Goal: Transaction & Acquisition: Obtain resource

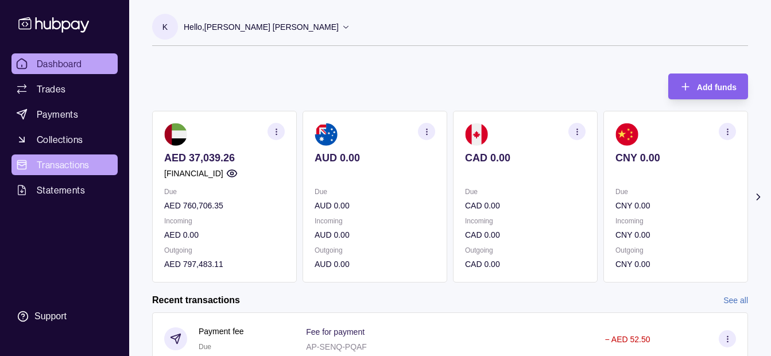
click at [69, 162] on span "Transactions" at bounding box center [63, 165] width 53 height 14
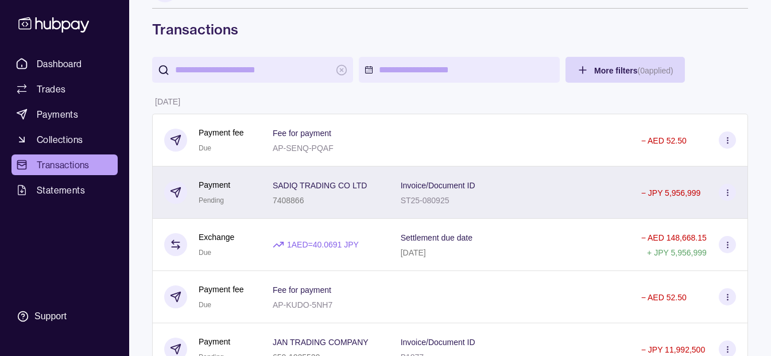
scroll to position [57, 0]
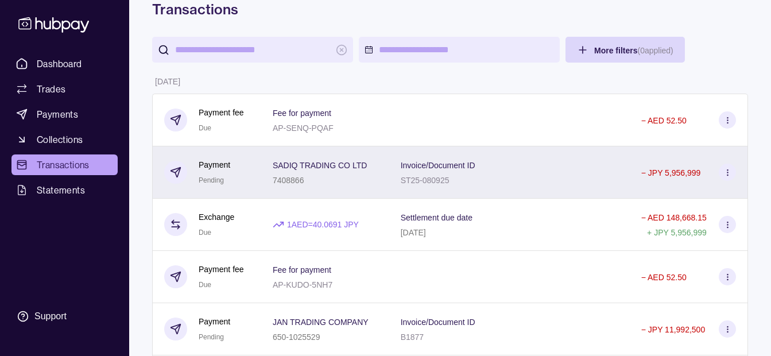
click at [361, 181] on div "7408866" at bounding box center [320, 180] width 94 height 14
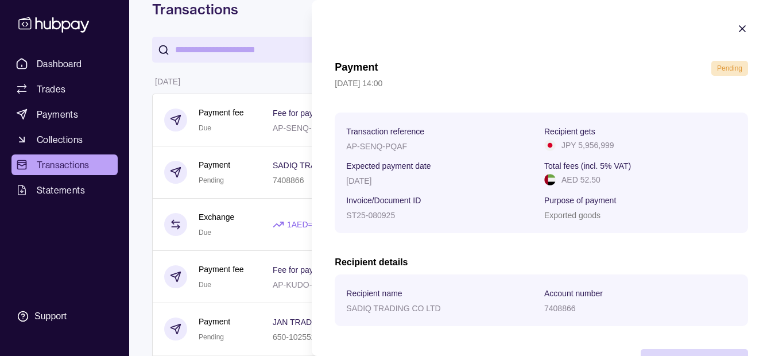
scroll to position [42, 0]
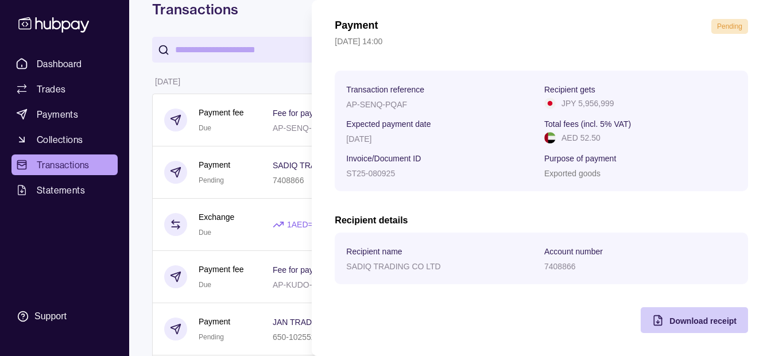
click at [683, 317] on span "Download receipt" at bounding box center [702, 320] width 67 height 9
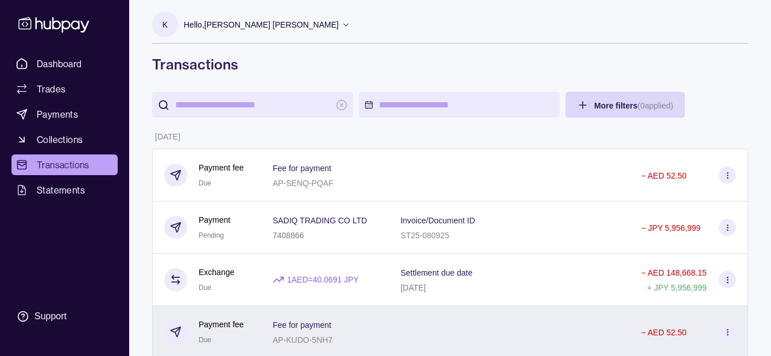
scroll to position [0, 0]
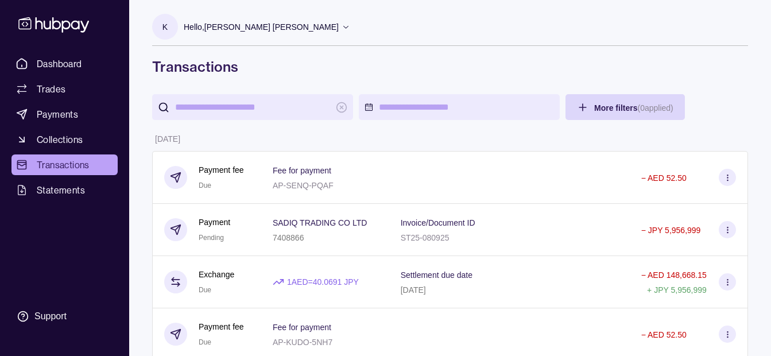
click at [225, 29] on p "Hello, [PERSON_NAME] [PERSON_NAME]" at bounding box center [261, 27] width 155 height 13
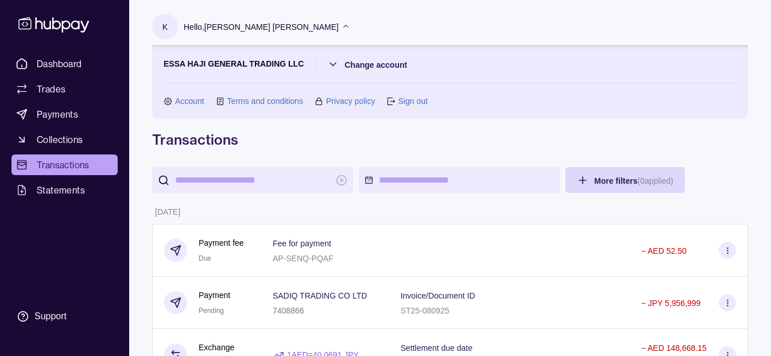
click at [364, 71] on section "ESSA HAJI GENERAL TRADING LLC Change account Account Terms and conditions Priva…" at bounding box center [450, 82] width 573 height 50
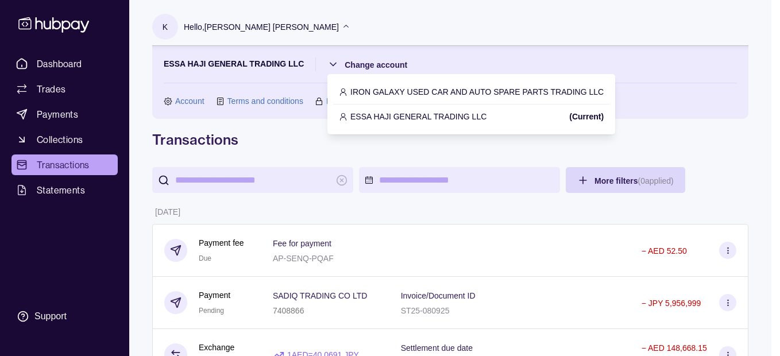
click at [381, 92] on p "IRON GALAXY USED CAR AND AUTO SPARE PARTS TRADING LLC" at bounding box center [476, 92] width 253 height 13
